Goal: Information Seeking & Learning: Learn about a topic

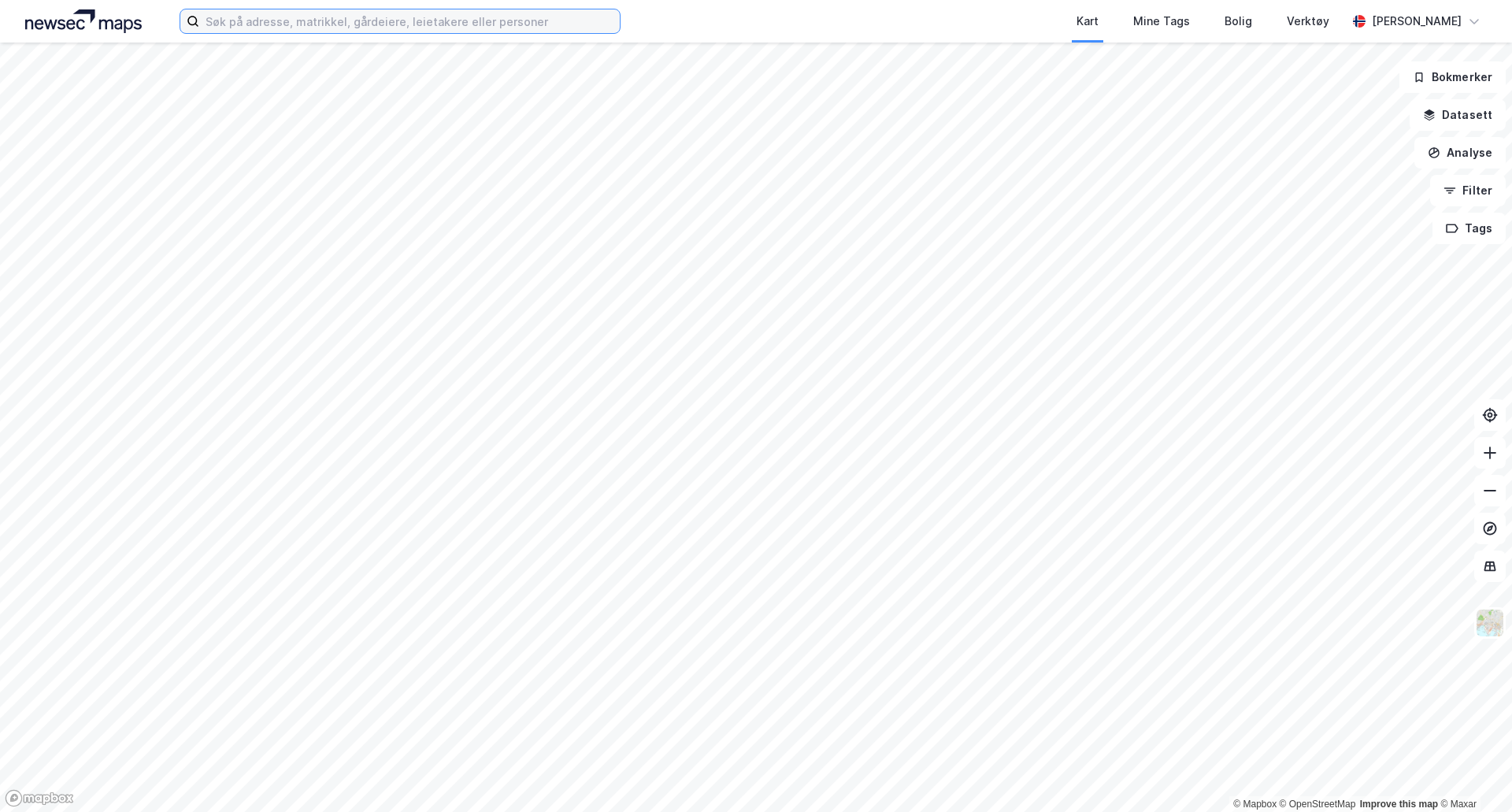
click at [377, 24] on input at bounding box center [409, 22] width 420 height 24
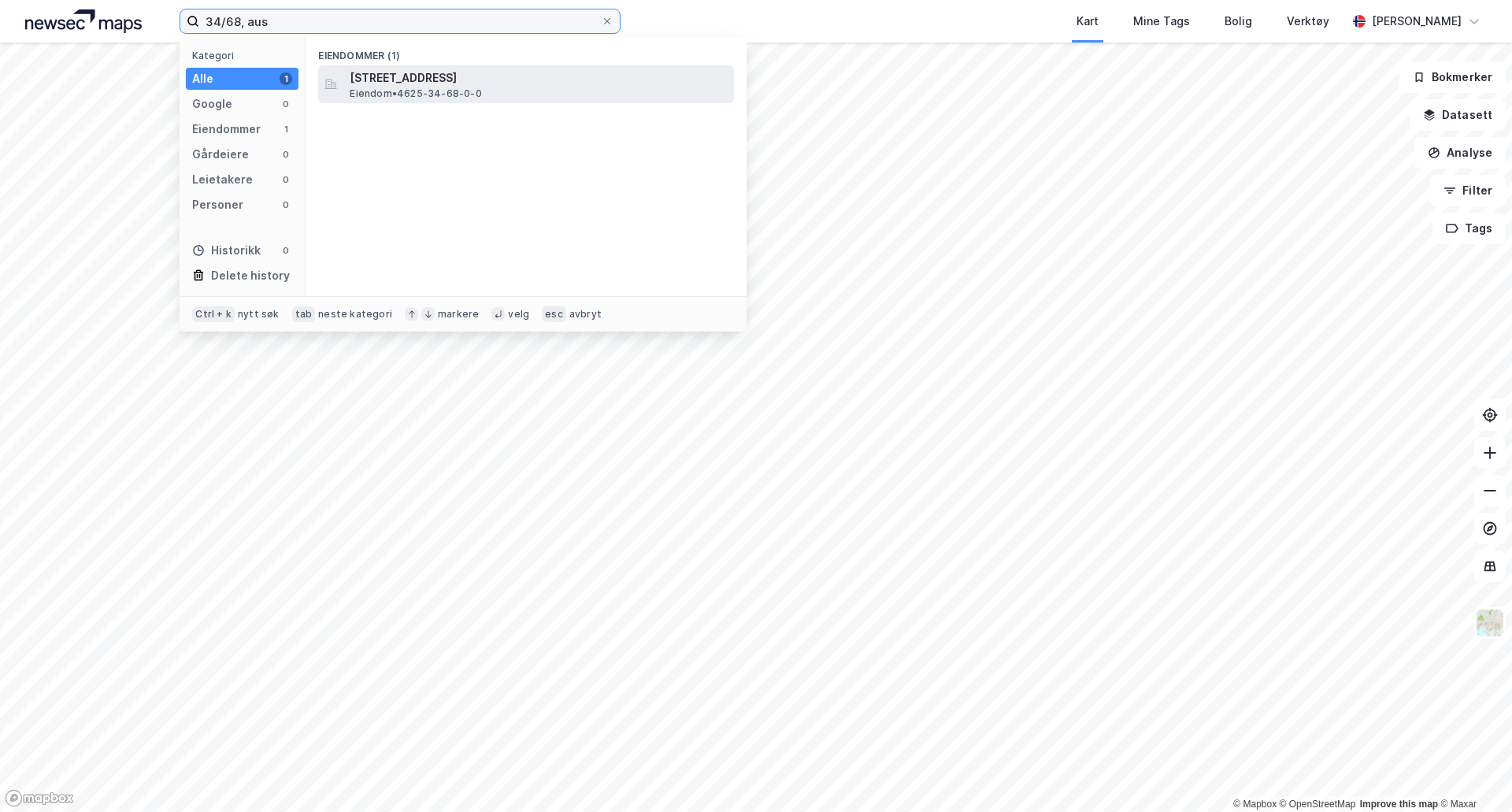
type input "34/68, aus"
